Goal: Book appointment/travel/reservation

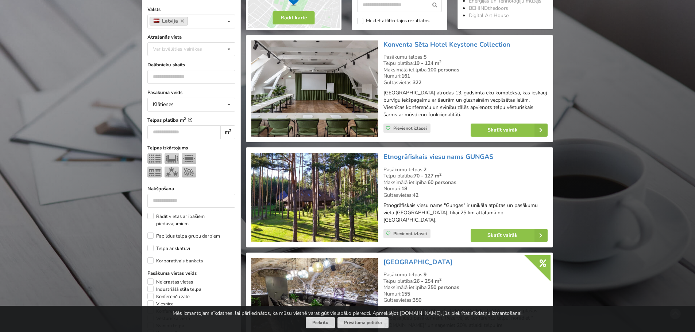
scroll to position [36, 0]
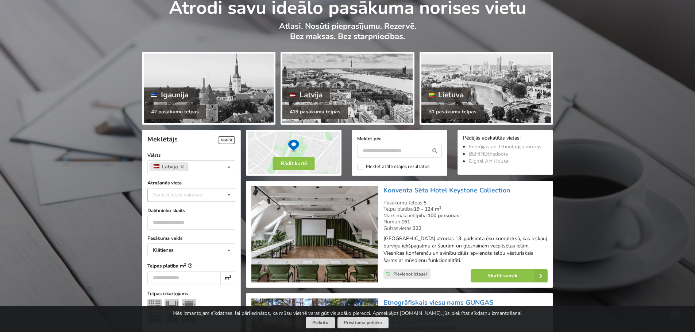
click at [166, 183] on label "Atrašanās vieta" at bounding box center [191, 182] width 88 height 7
click at [172, 190] on div "Var izvēlēties vairākas Pārdaugava Teika Apšuciems Jūrkalne Mārupes novads Rīga…" at bounding box center [191, 195] width 88 height 14
click at [175, 277] on div "[GEOGRAPHIC_DATA]" at bounding box center [191, 275] width 87 height 13
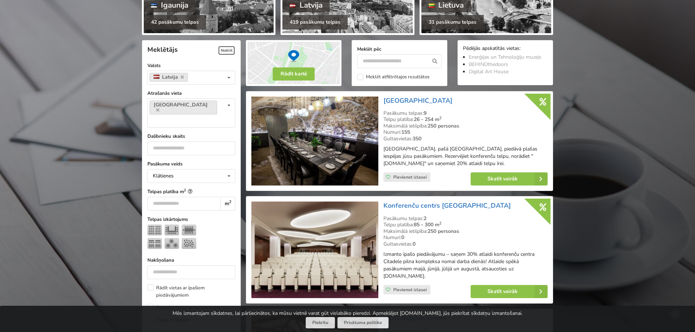
scroll to position [164, 0]
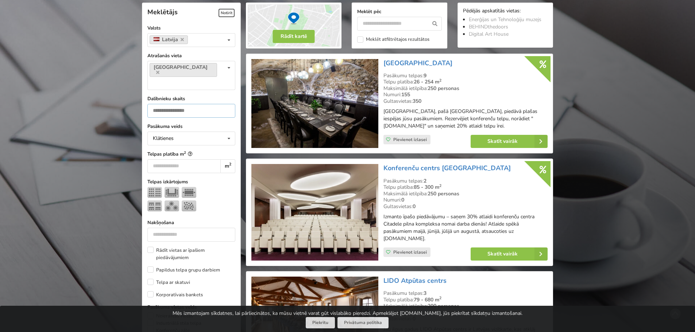
click at [197, 104] on input "number" at bounding box center [191, 111] width 88 height 14
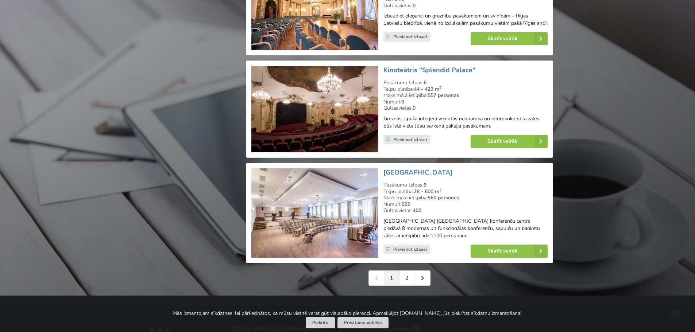
scroll to position [1586, 0]
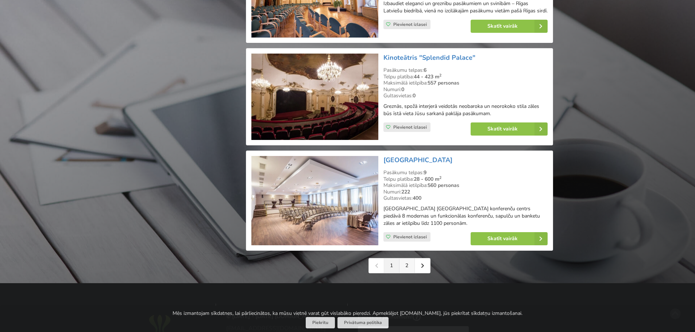
type input "***"
click at [409, 259] on link "2" at bounding box center [406, 266] width 15 height 15
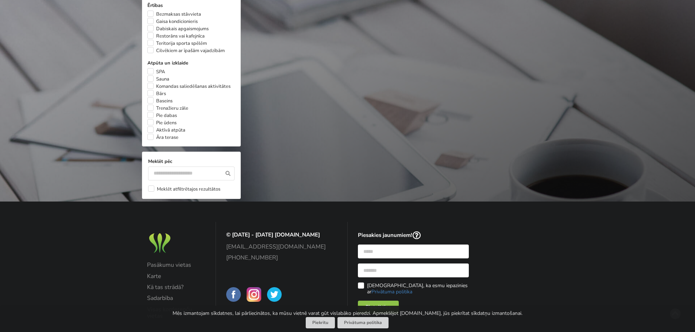
scroll to position [584, 0]
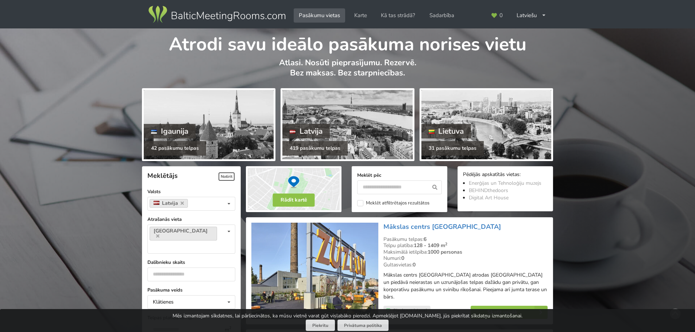
scroll to position [1586, 0]
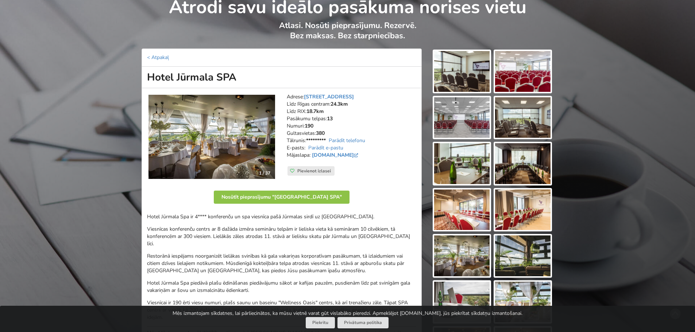
scroll to position [109, 0]
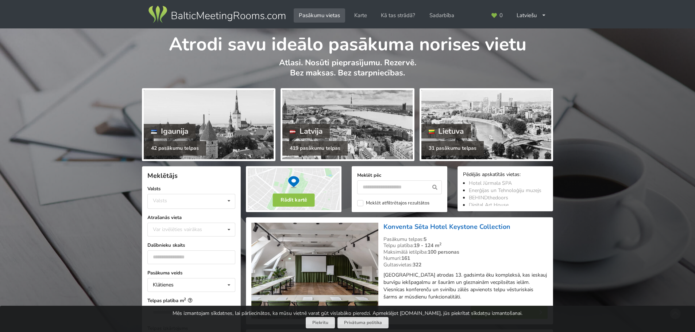
scroll to position [109, 0]
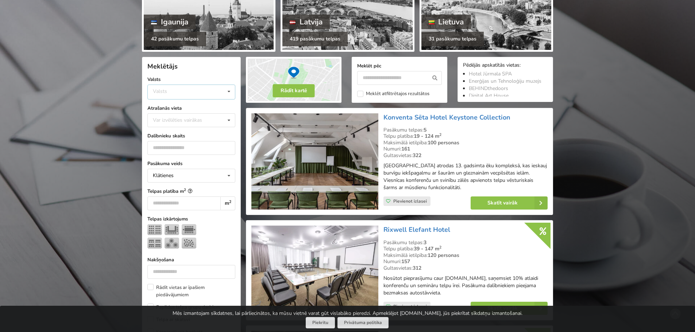
click at [200, 94] on div "Valsts Igaunija Latvija Lietuva" at bounding box center [191, 92] width 88 height 15
click at [203, 119] on div "Latvija" at bounding box center [191, 119] width 87 height 13
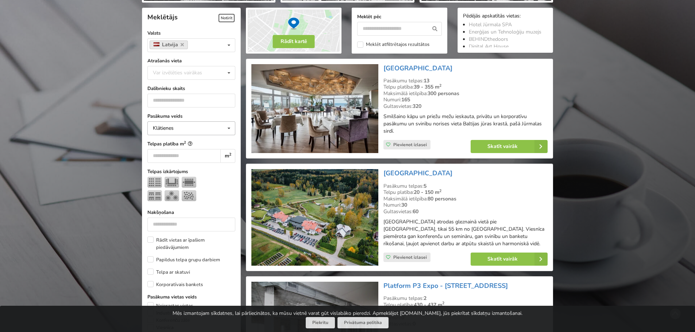
scroll to position [164, 0]
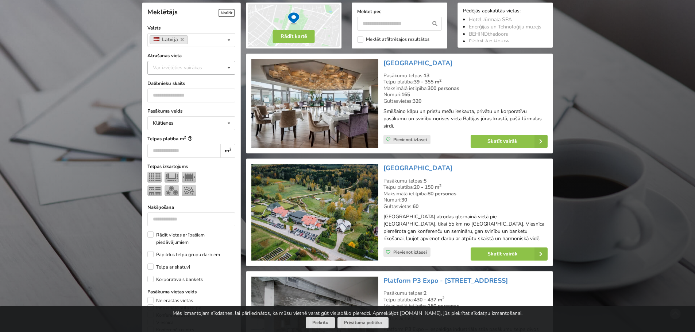
click at [196, 64] on div "Var izvēlēties vairākas" at bounding box center [184, 67] width 67 height 8
click at [222, 206] on label "Nakšņošana" at bounding box center [191, 207] width 88 height 7
click at [194, 116] on div "Klātienes Klātienes Tiešsaistes Klātienes ar tiešraidi" at bounding box center [191, 123] width 88 height 14
click at [209, 98] on input "number" at bounding box center [191, 96] width 88 height 14
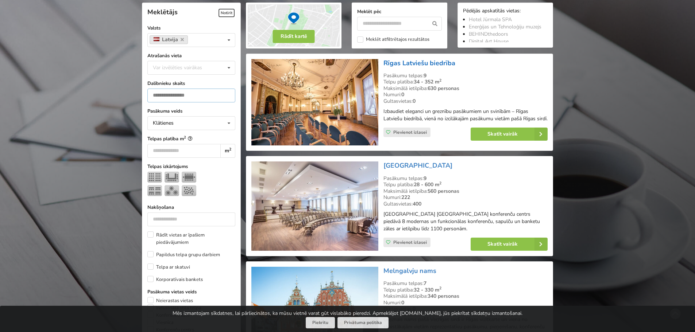
type input "***"
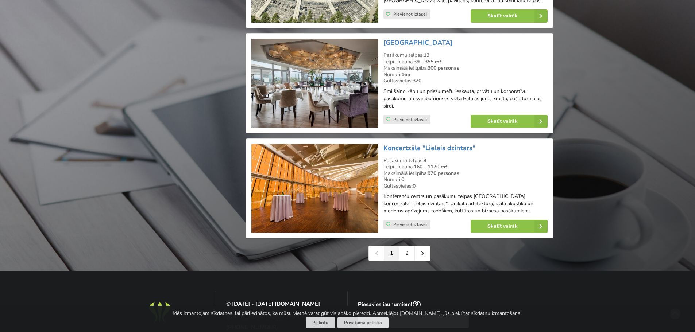
scroll to position [1623, 0]
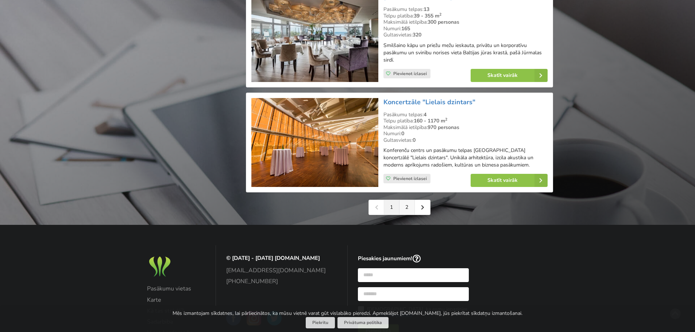
click at [405, 200] on link "2" at bounding box center [406, 207] width 15 height 15
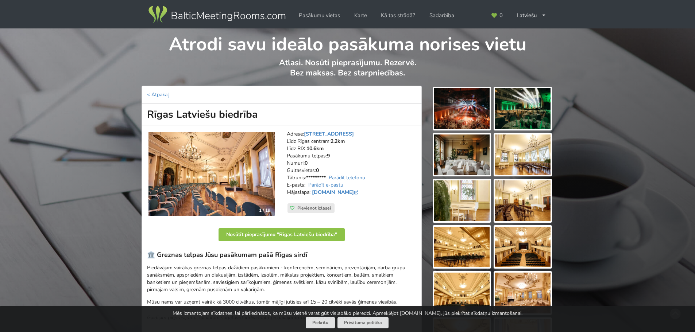
click at [516, 242] on img at bounding box center [522, 247] width 55 height 41
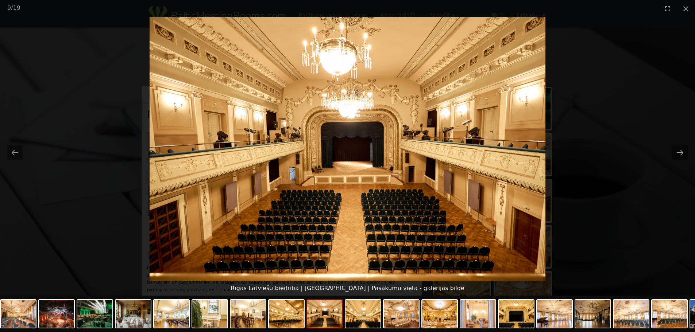
click at [574, 213] on picture at bounding box center [347, 149] width 695 height 264
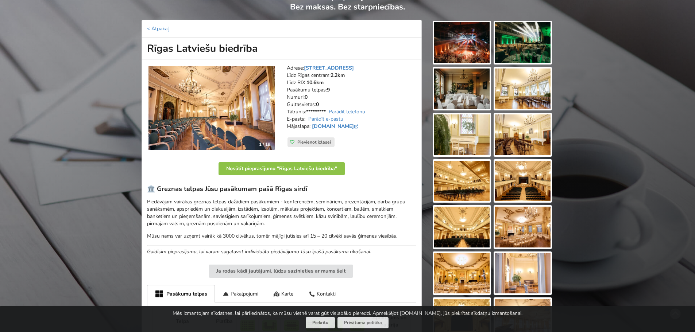
scroll to position [36, 0]
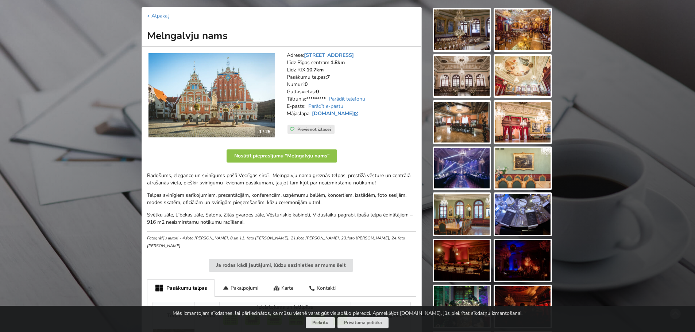
scroll to position [36, 0]
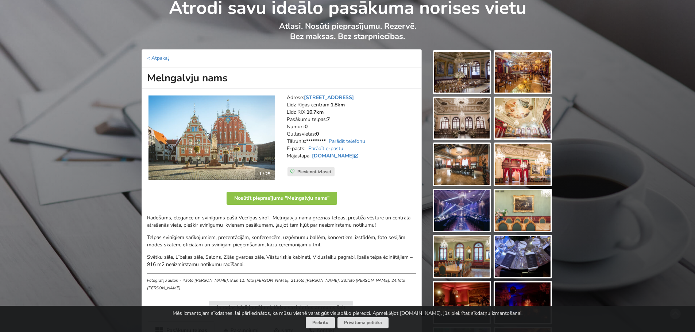
click at [468, 206] on img at bounding box center [461, 210] width 55 height 41
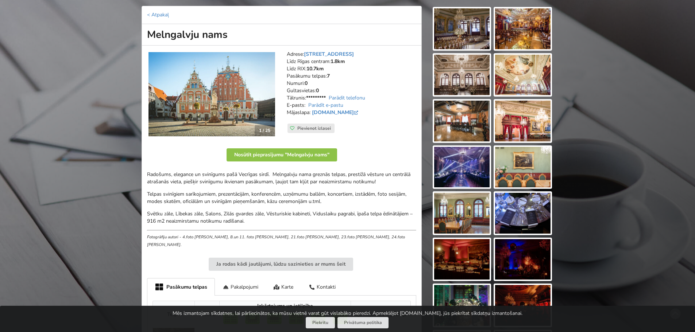
scroll to position [255, 0]
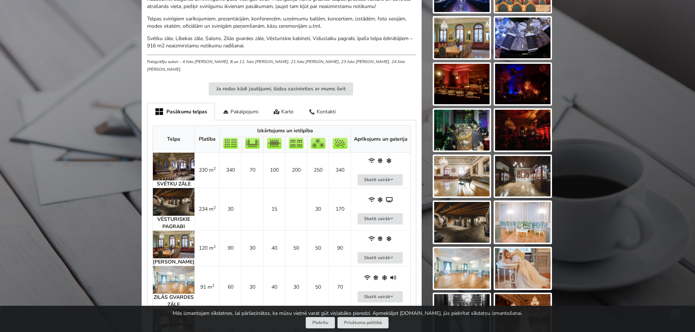
click at [158, 159] on img at bounding box center [174, 167] width 42 height 28
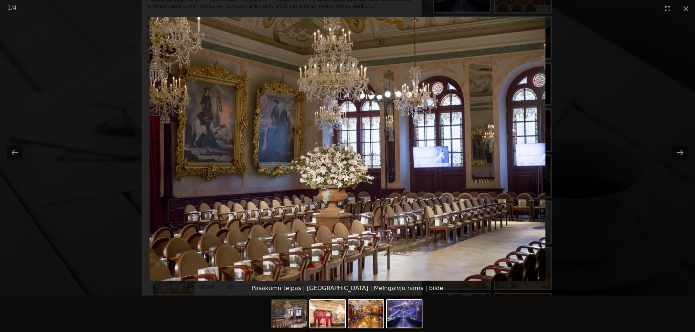
click at [471, 176] on img at bounding box center [348, 149] width 396 height 264
click at [648, 241] on picture at bounding box center [347, 149] width 695 height 264
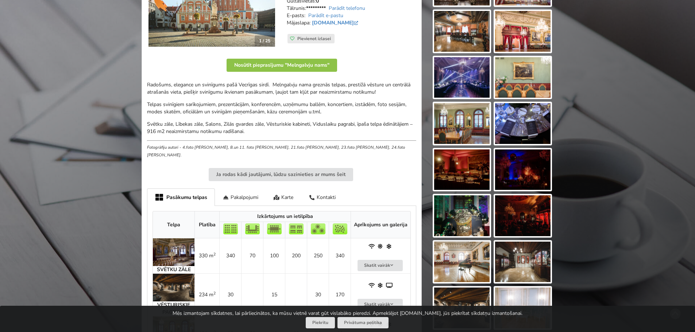
scroll to position [0, 0]
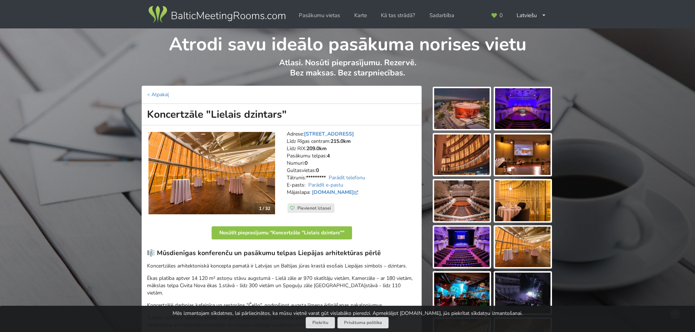
click at [476, 152] on img at bounding box center [461, 155] width 55 height 41
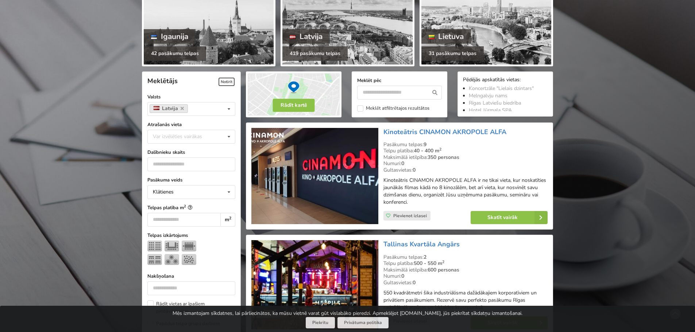
scroll to position [73, 0]
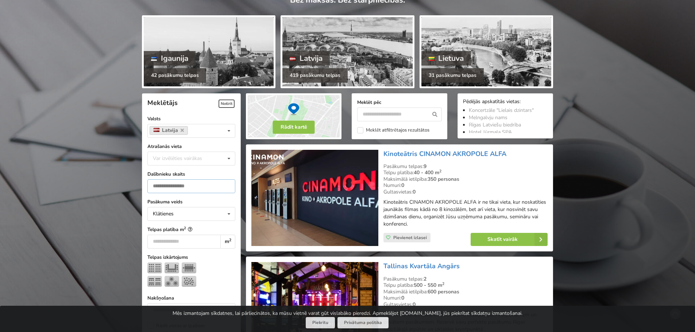
click at [176, 181] on input "***" at bounding box center [191, 186] width 88 height 14
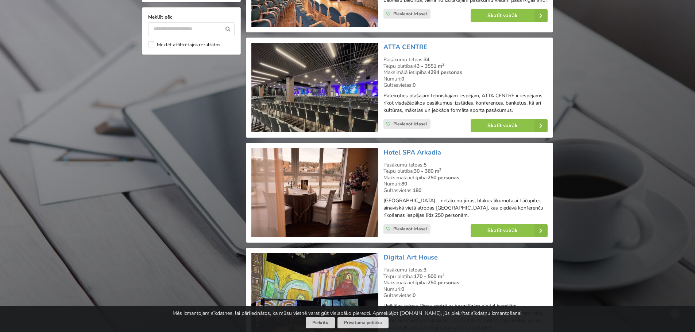
scroll to position [893, 0]
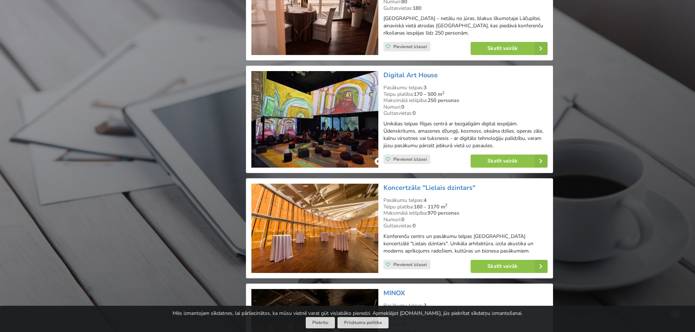
type input "***"
drag, startPoint x: 513, startPoint y: 139, endPoint x: 554, endPoint y: 113, distance: 49.3
click at [554, 113] on div "Rādīt kartē Meklēt pēc Meklēt atfiltrētajos rezultātos Pēdējās apskatītās vieta…" at bounding box center [399, 117] width 312 height 1694
drag, startPoint x: 411, startPoint y: 79, endPoint x: 459, endPoint y: 82, distance: 48.6
click at [459, 80] on h3 "Digital Art House" at bounding box center [465, 75] width 164 height 8
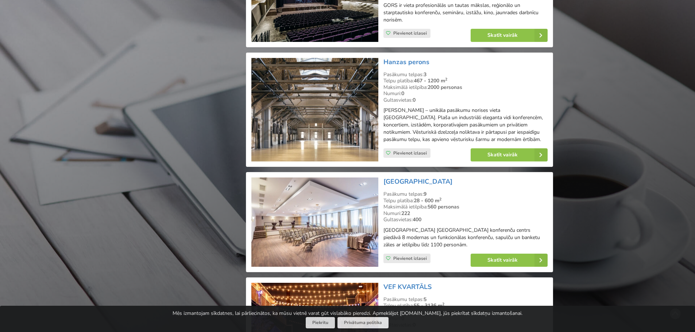
scroll to position [1586, 0]
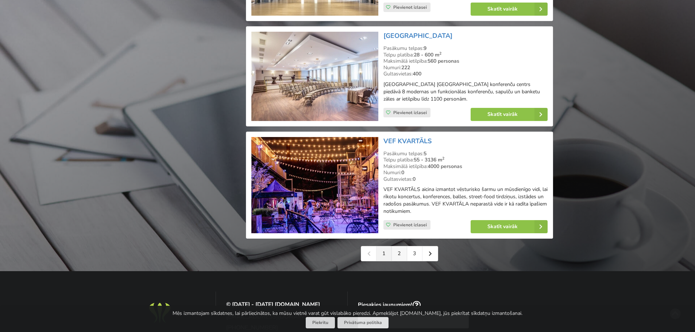
click at [401, 259] on link "2" at bounding box center [399, 254] width 15 height 15
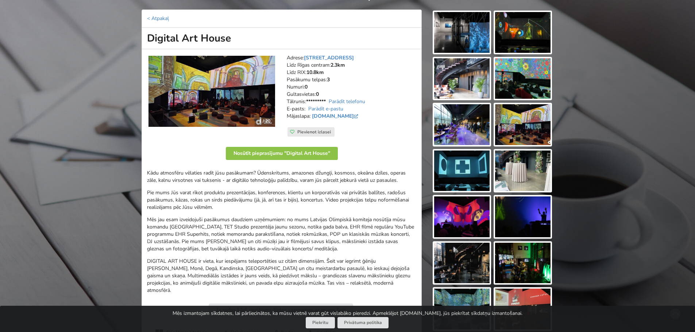
scroll to position [73, 0]
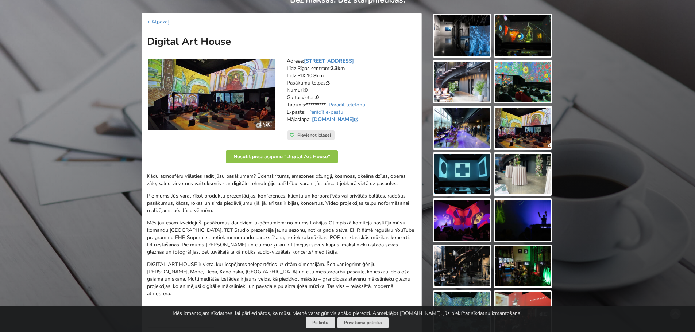
click at [467, 30] on img at bounding box center [461, 35] width 55 height 41
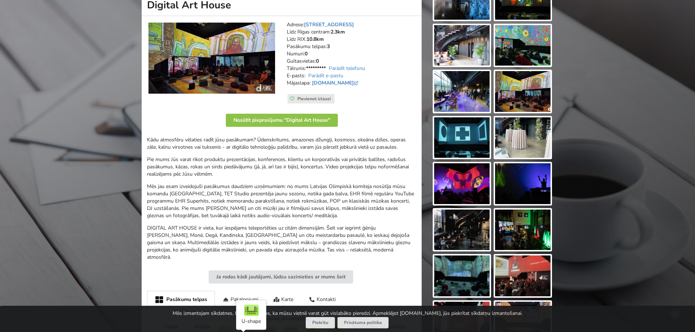
scroll to position [0, 0]
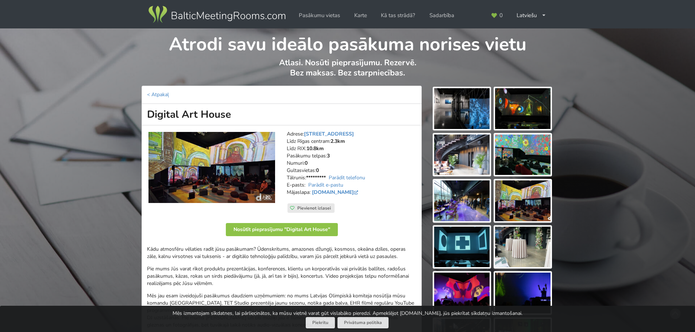
drag, startPoint x: 250, startPoint y: 111, endPoint x: 145, endPoint y: 108, distance: 104.7
click at [145, 108] on h1 "Digital Art House" at bounding box center [282, 115] width 280 height 22
copy h1 "Digital Art House"
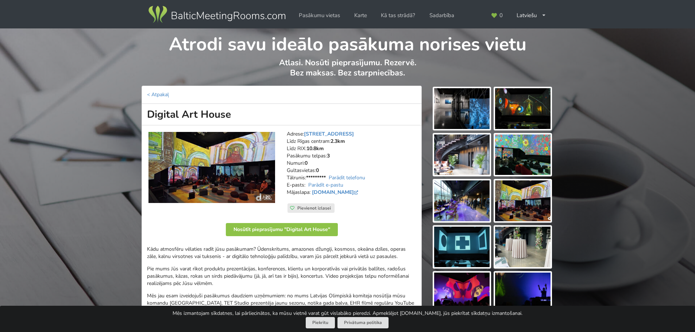
click at [81, 331] on div "Mēs izmantojam sīkdatnes, lai pārliecinātos, ka mūsu vietnē varat gūt vislabāko…" at bounding box center [347, 319] width 695 height 26
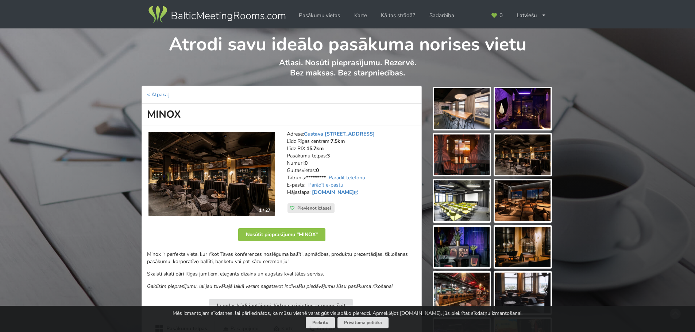
click at [465, 90] on img at bounding box center [461, 108] width 55 height 41
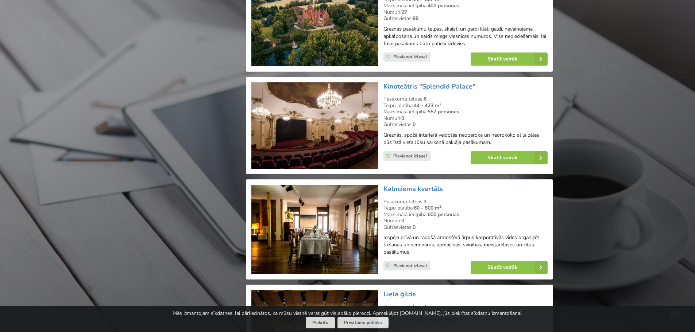
scroll to position [1532, 0]
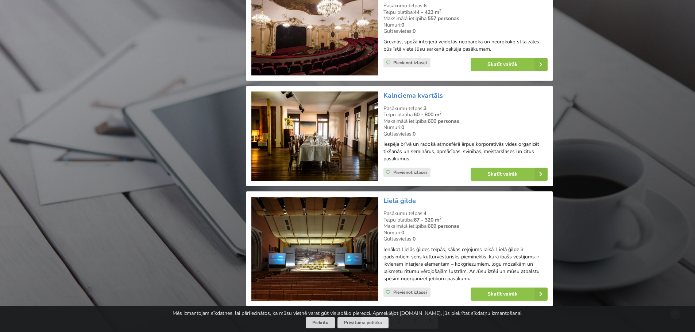
click at [412, 314] on link "3" at bounding box center [414, 321] width 15 height 15
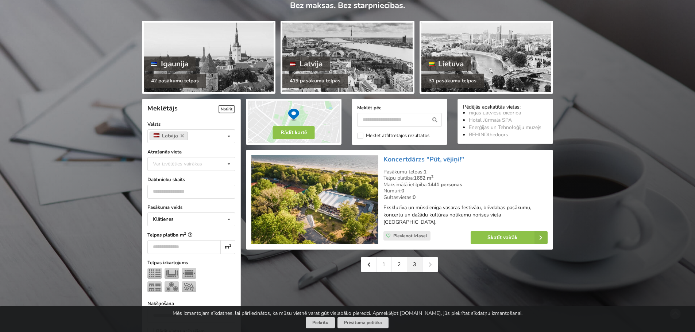
scroll to position [146, 0]
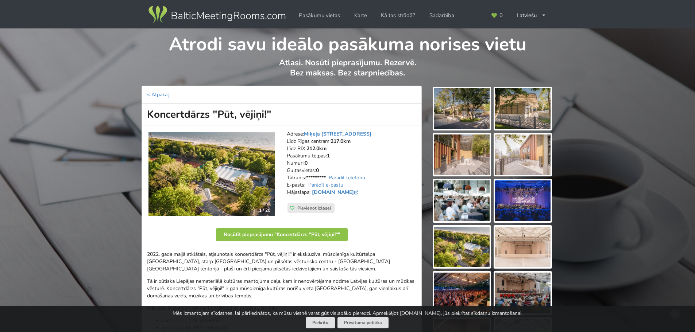
click at [539, 102] on img at bounding box center [522, 108] width 55 height 41
